Goal: Task Accomplishment & Management: Manage account settings

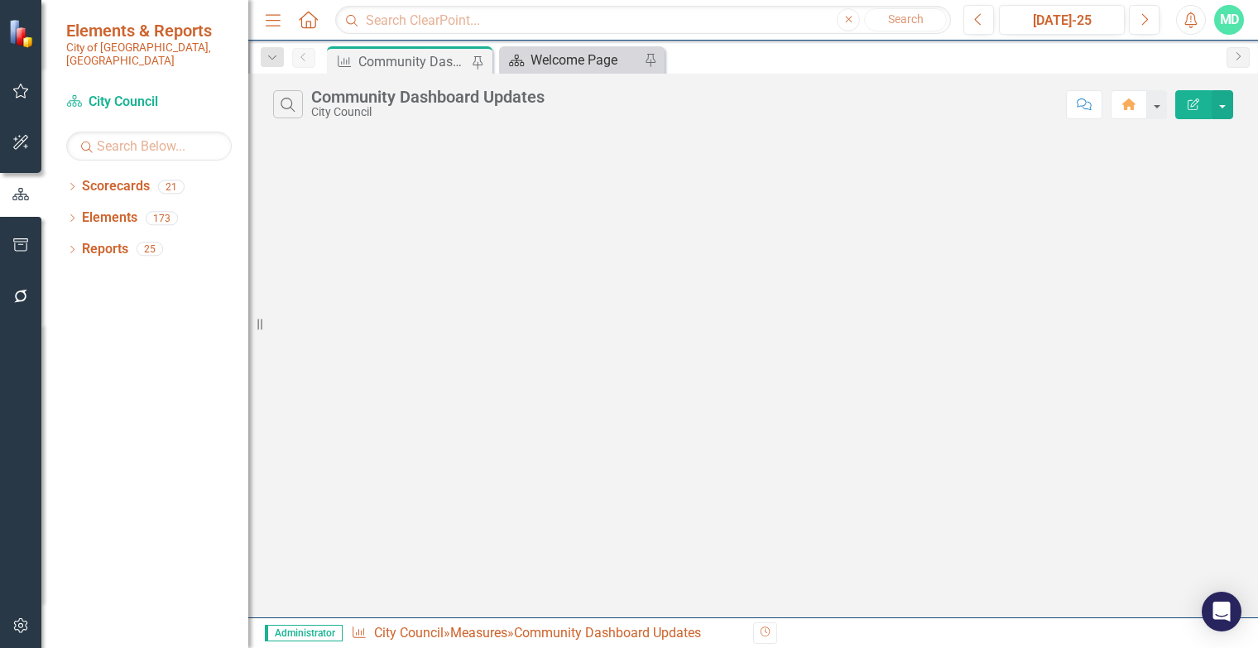
click at [583, 65] on div "Welcome Page" at bounding box center [584, 60] width 109 height 21
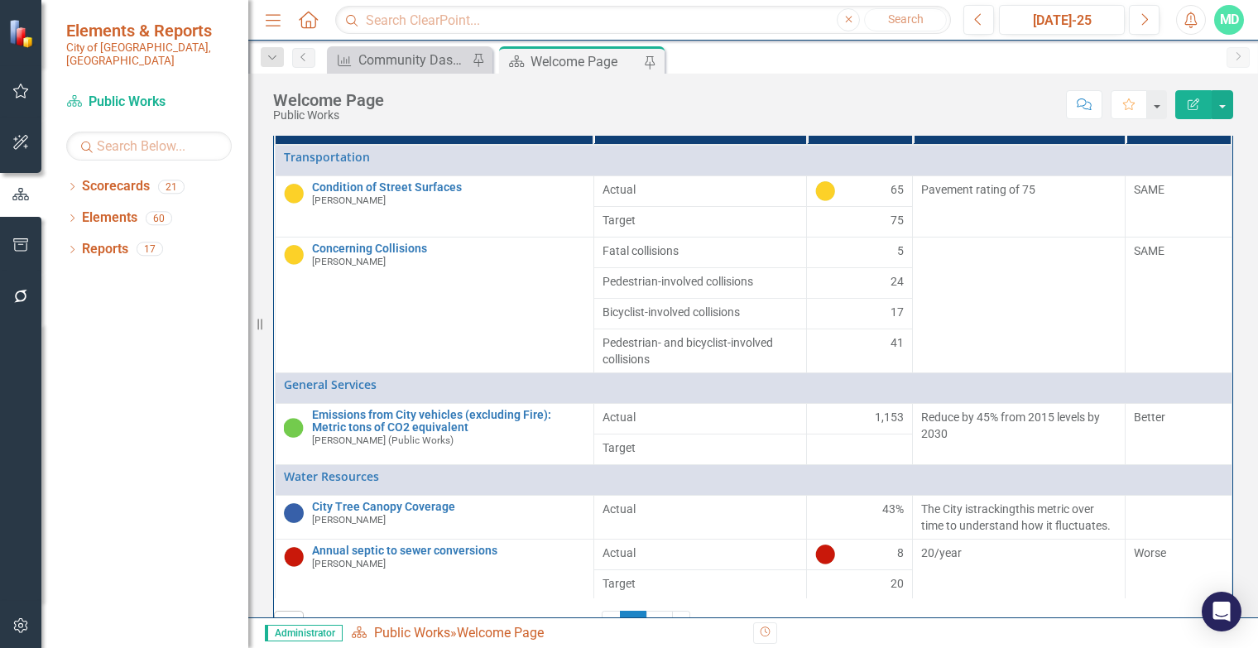
scroll to position [181, 0]
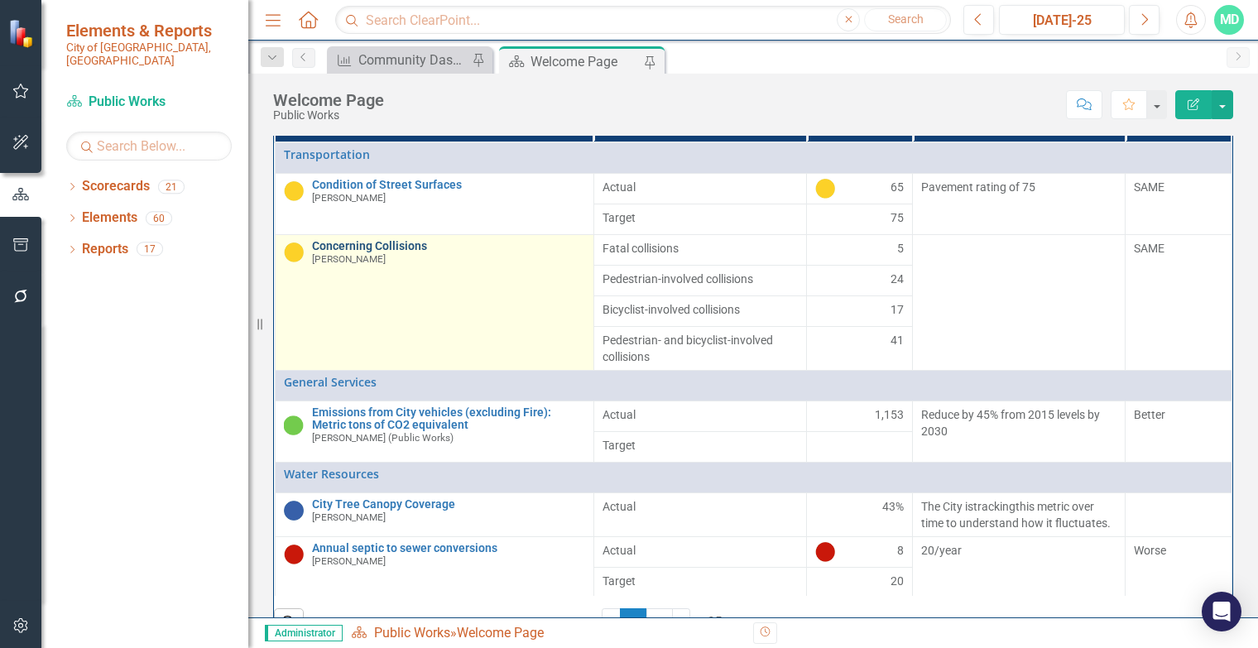
click at [352, 252] on link "Concerning Collisions" at bounding box center [448, 246] width 273 height 12
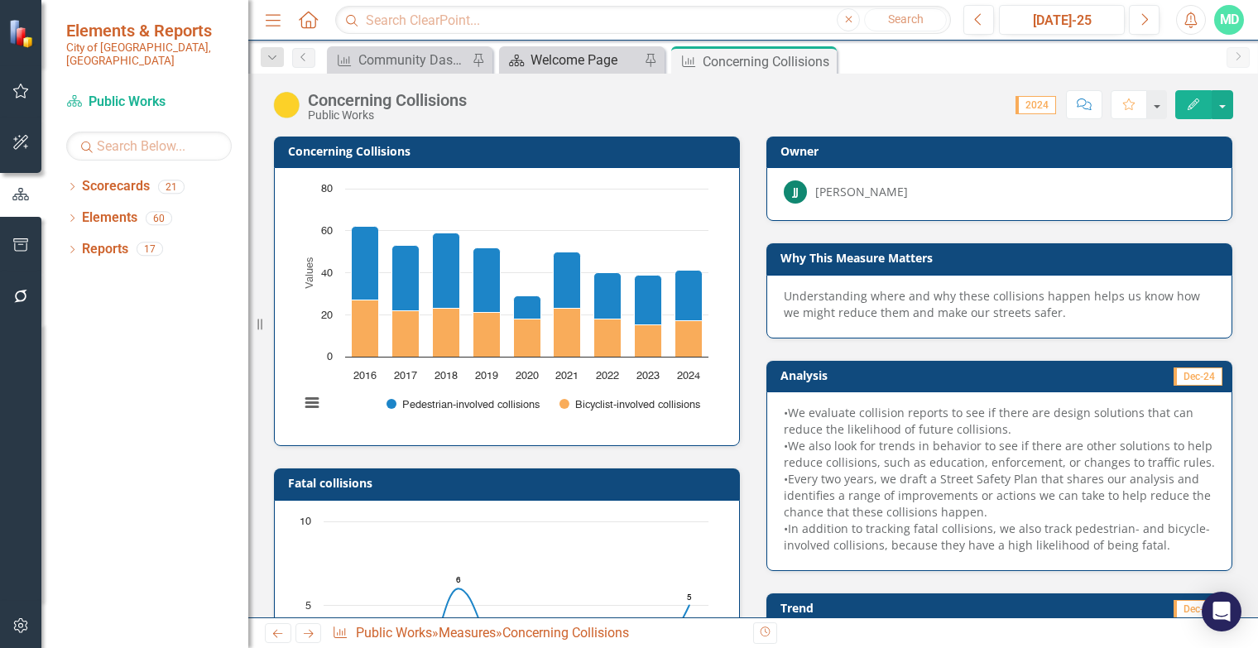
click at [574, 69] on div "Welcome Page" at bounding box center [584, 60] width 109 height 21
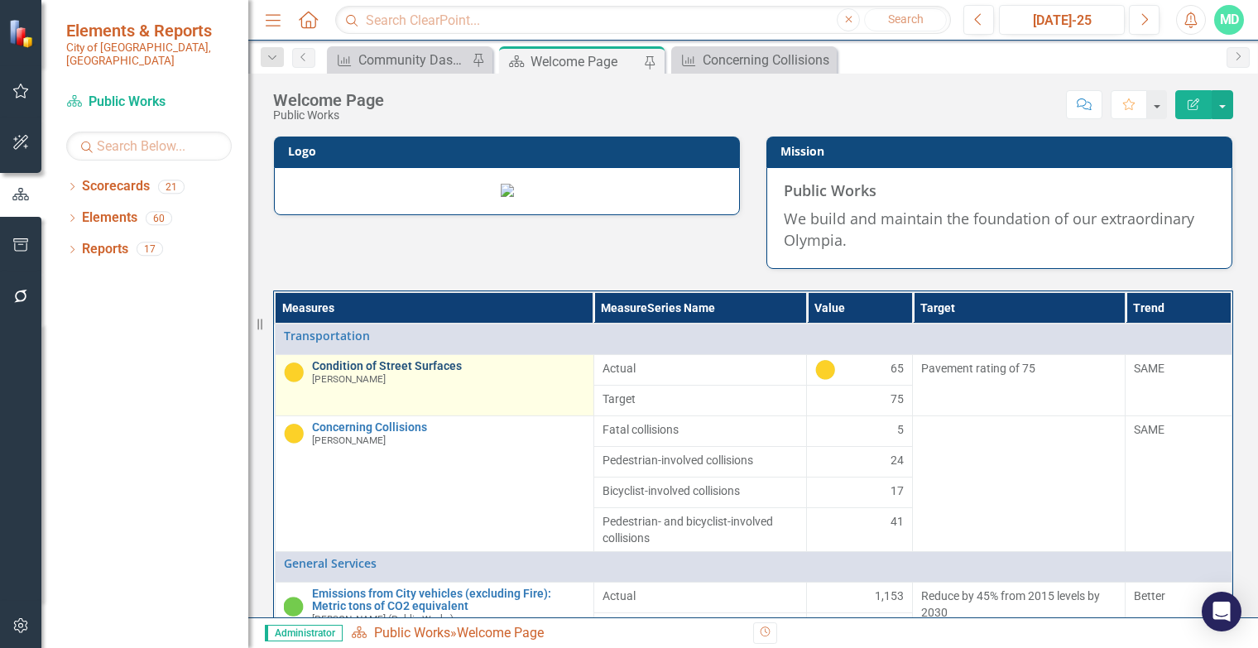
click at [409, 372] on link "Condition of Street Surfaces" at bounding box center [448, 366] width 273 height 12
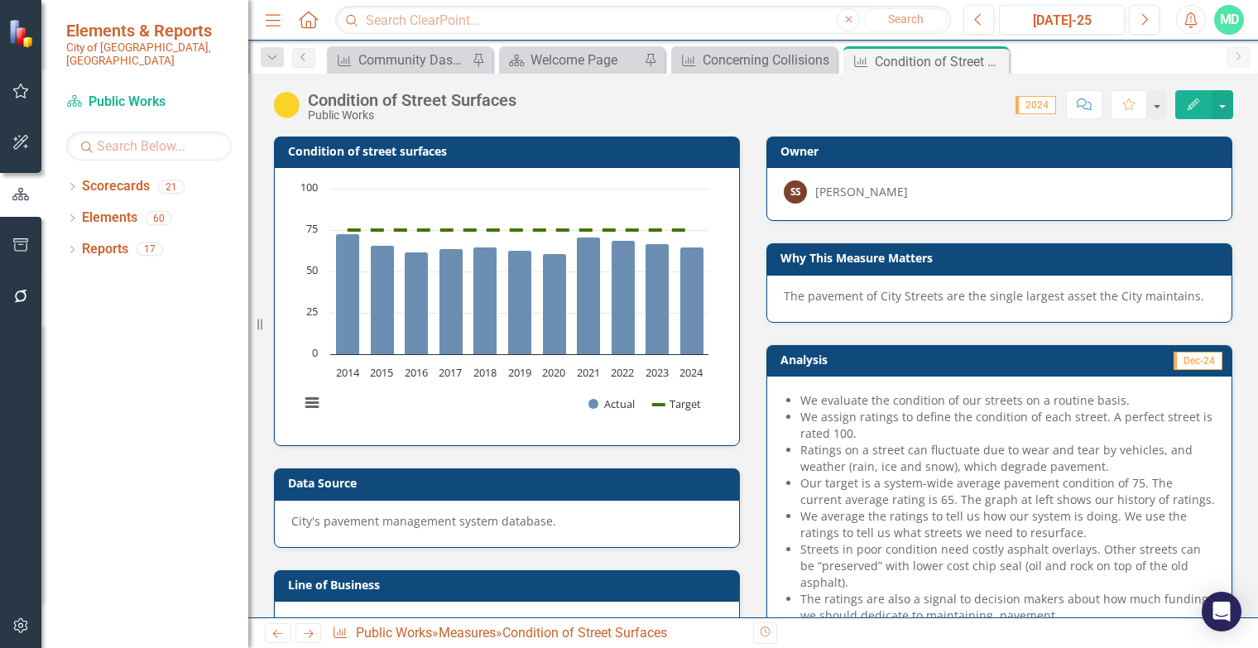
click at [947, 145] on h3 "Owner" at bounding box center [1002, 151] width 444 height 12
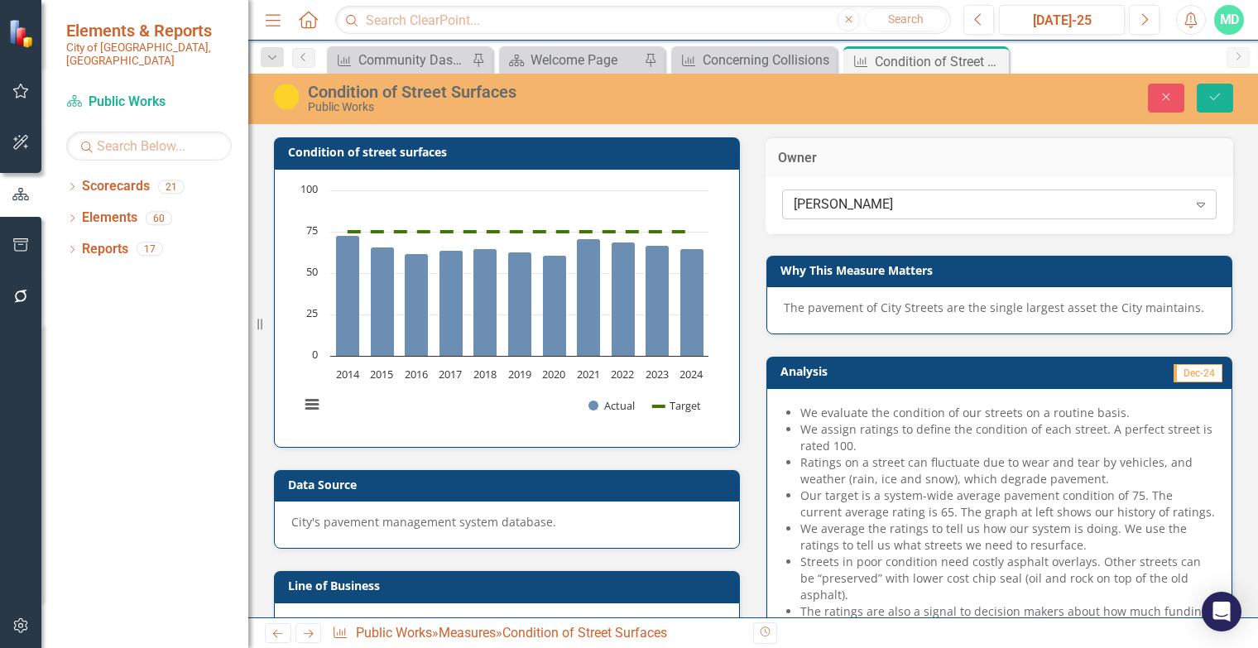
click at [877, 203] on div "[PERSON_NAME]" at bounding box center [991, 204] width 394 height 19
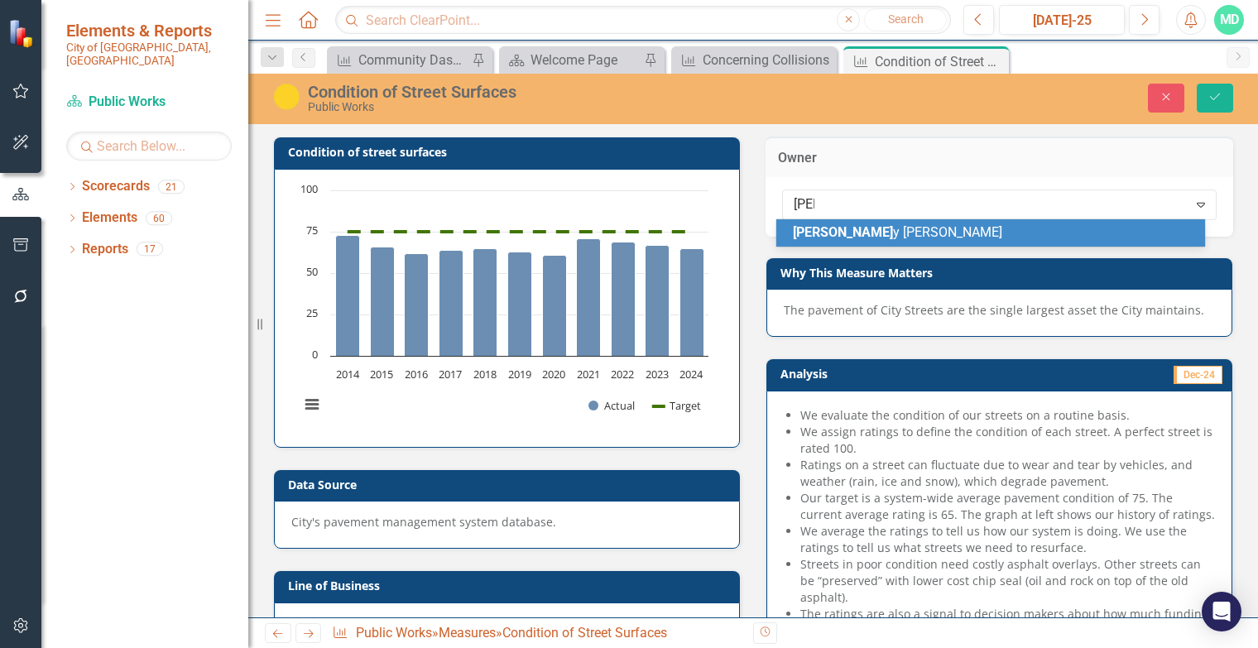
type input "[PERSON_NAME]"
click at [854, 235] on span "[PERSON_NAME]" at bounding box center [892, 232] width 199 height 16
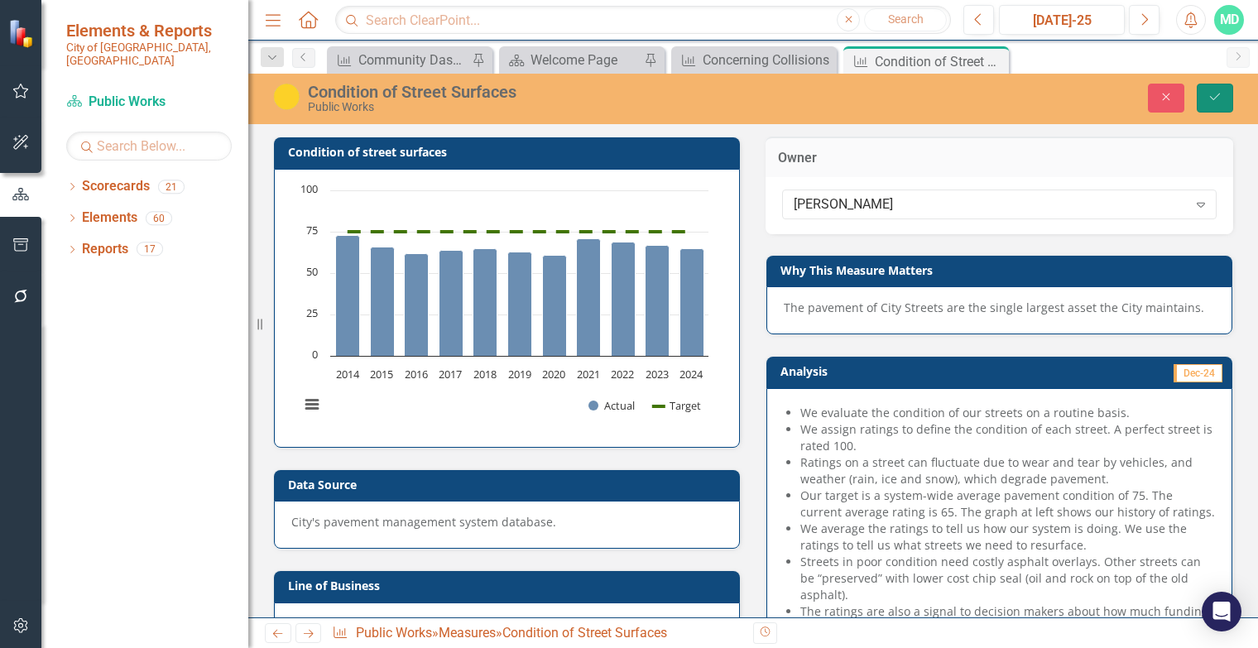
click at [1208, 95] on icon "Save" at bounding box center [1214, 97] width 15 height 12
